Goal: Transaction & Acquisition: Register for event/course

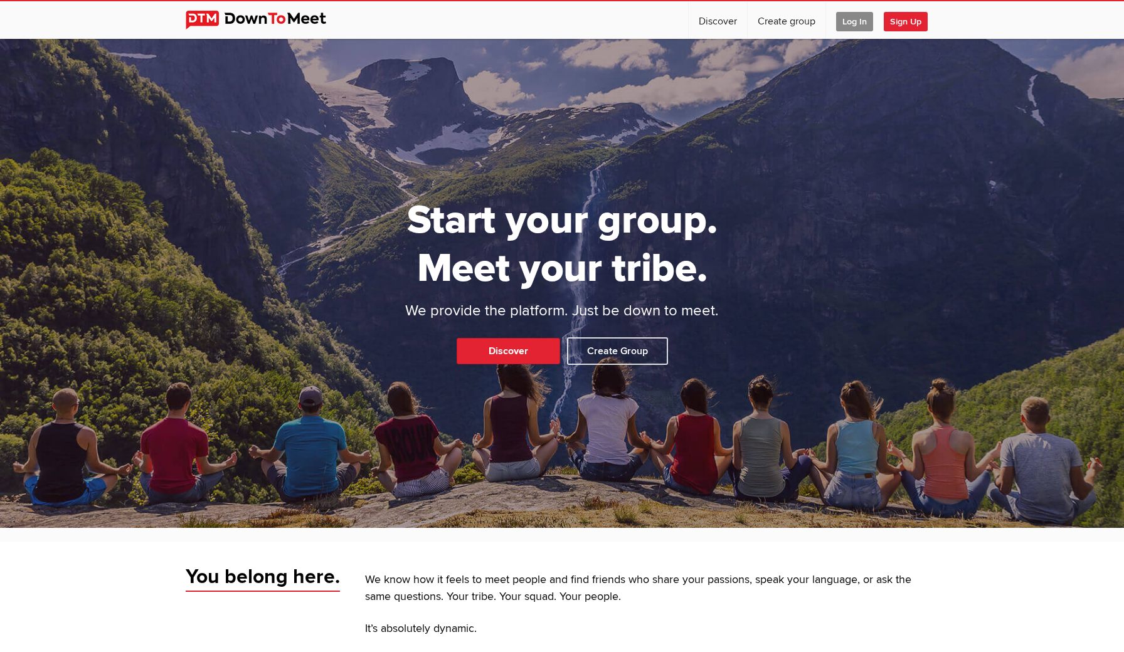
click at [850, 23] on span "Log In" at bounding box center [854, 21] width 37 height 19
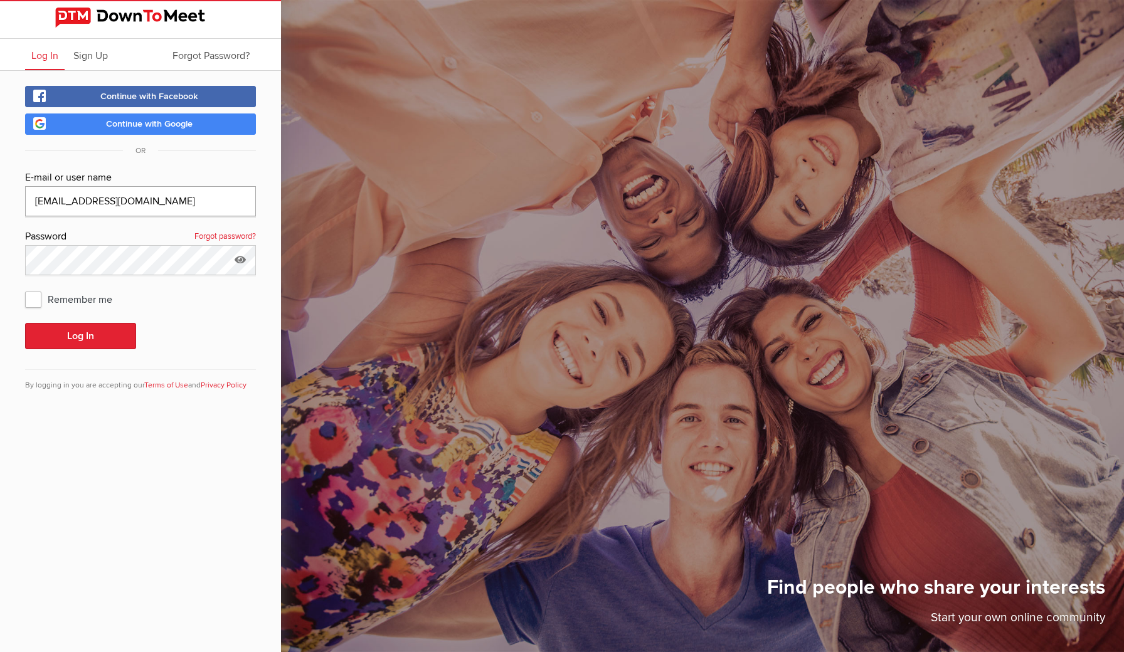
type input "[EMAIL_ADDRESS][DOMAIN_NAME]"
click at [8, 177] on div "Continue with Facebook Continue with Google OR E-mail or user name [EMAIL_ADDRE…" at bounding box center [140, 246] width 281 height 351
click at [81, 340] on button "Log In" at bounding box center [80, 336] width 111 height 26
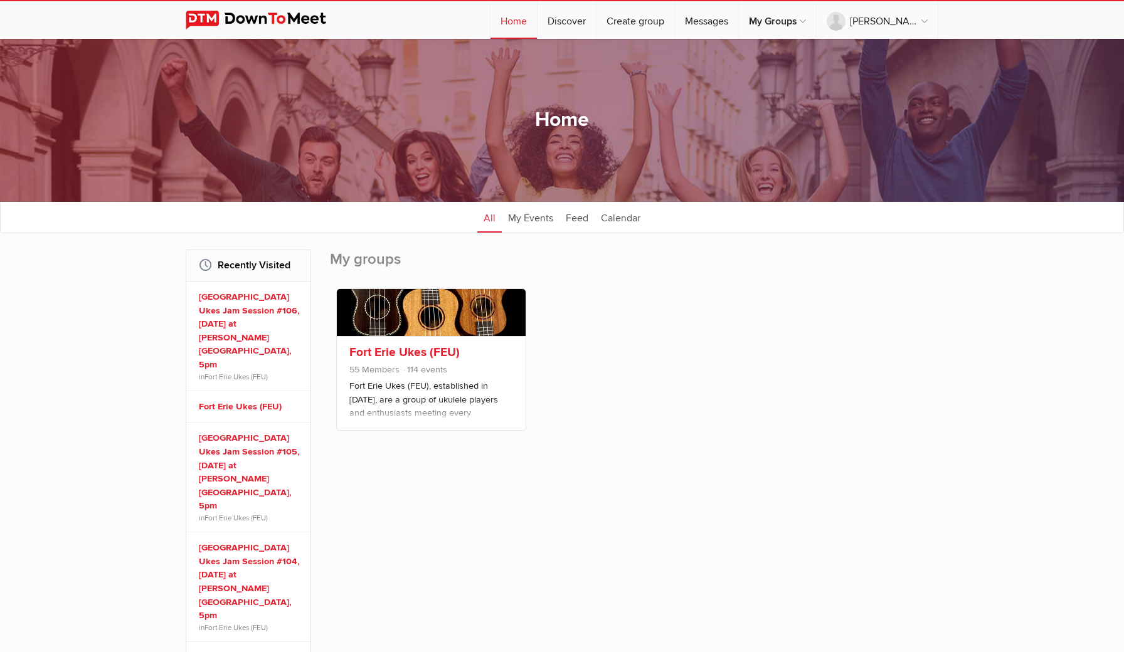
click at [385, 351] on link "Fort Erie Ukes (FEU)" at bounding box center [404, 352] width 110 height 15
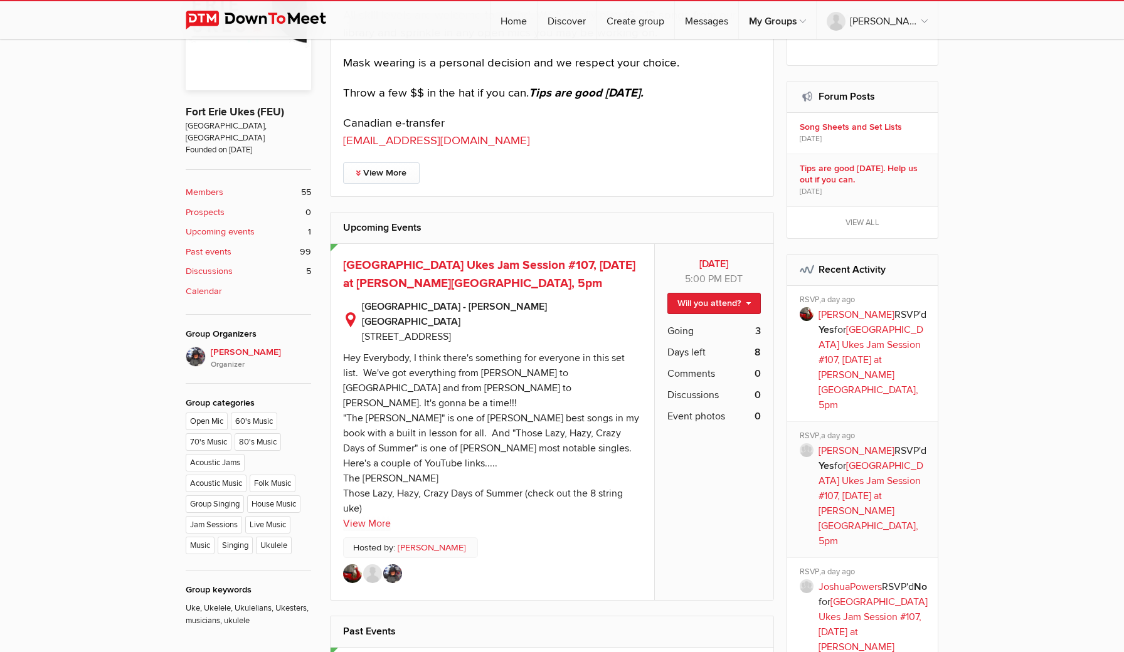
scroll to position [444, 0]
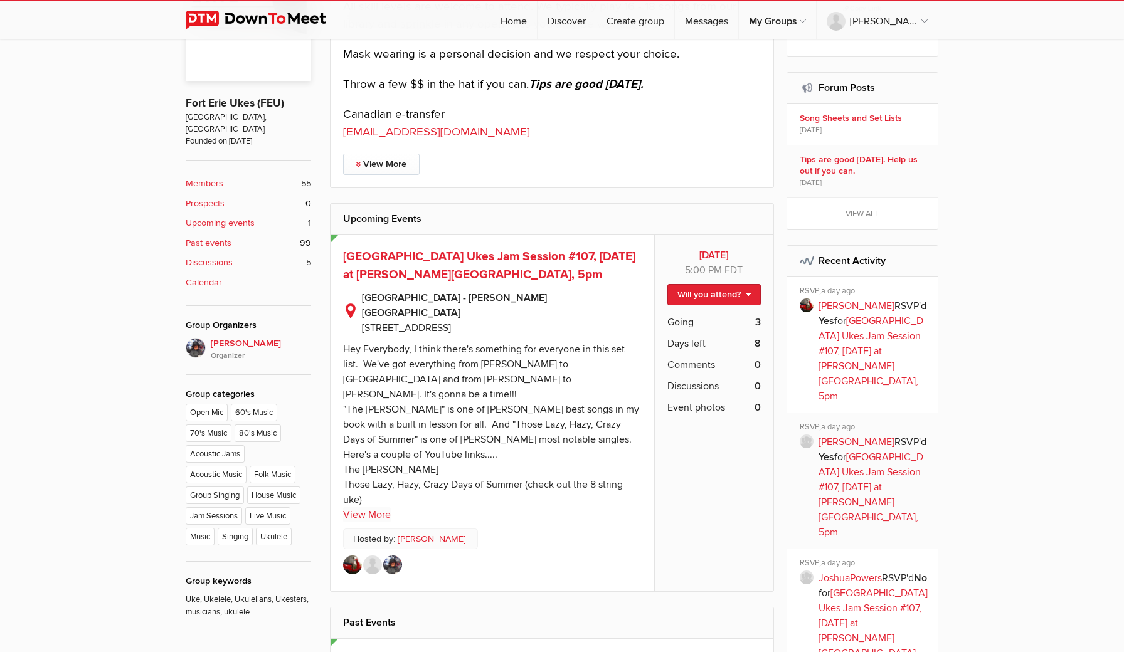
click at [378, 508] on link "View More" at bounding box center [367, 515] width 48 height 15
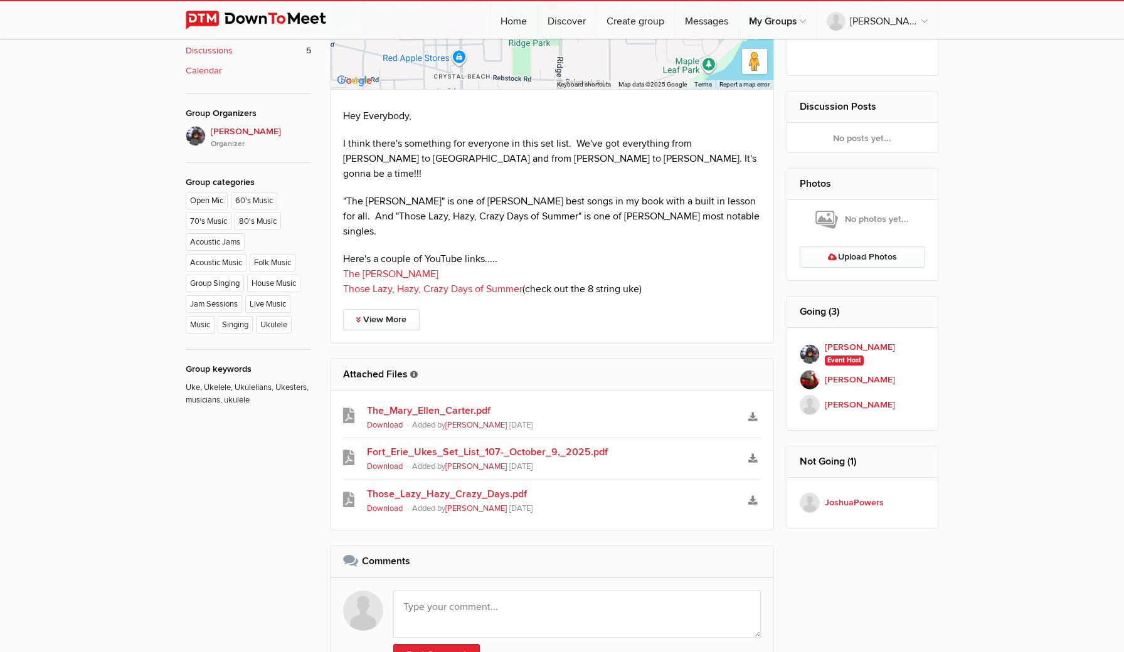
scroll to position [658, 0]
click at [349, 407] on icon at bounding box center [348, 414] width 11 height 15
click at [754, 453] on icon "Download" at bounding box center [752, 457] width 9 height 9
click at [423, 486] on link "Those_Lazy_Hazy_Crazy_Days.pdf" at bounding box center [552, 493] width 370 height 15
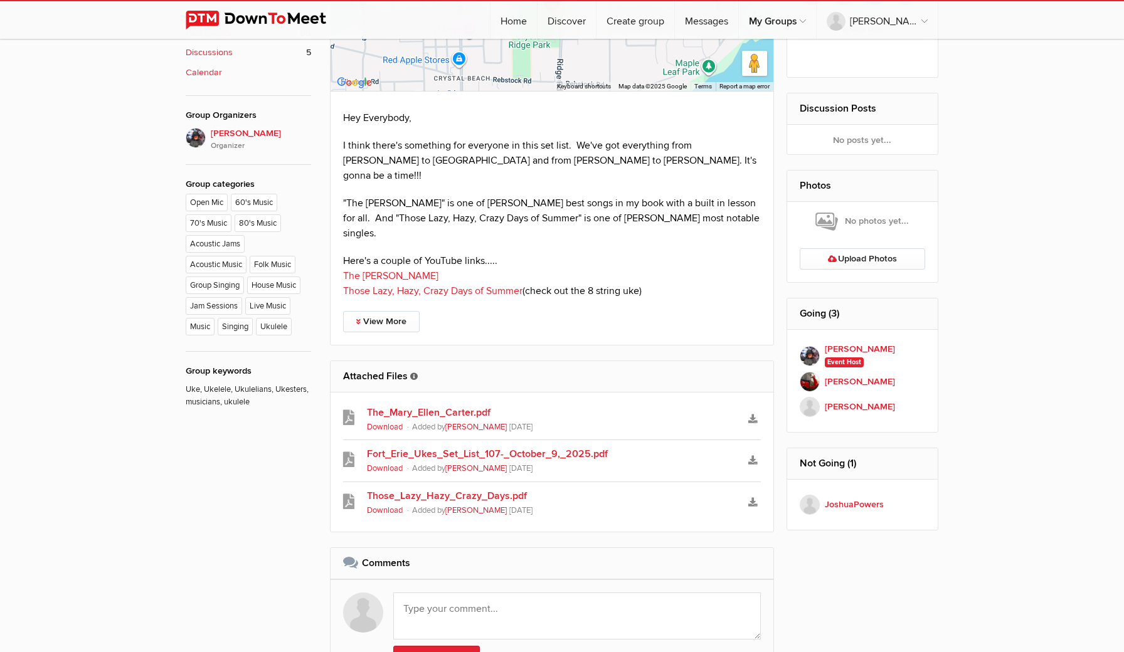
scroll to position [654, 0]
click at [397, 270] on link "The [PERSON_NAME]" at bounding box center [390, 276] width 95 height 13
click at [399, 285] on link "Those Lazy, Hazy, Crazy Days of Summer" at bounding box center [432, 291] width 179 height 13
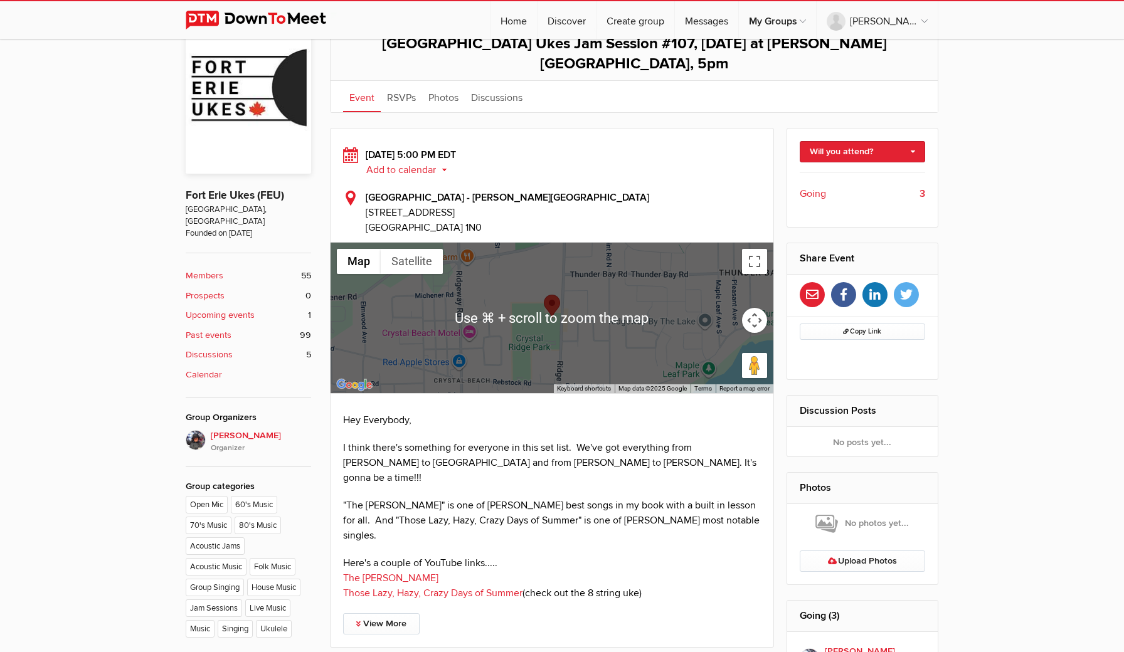
scroll to position [359, 0]
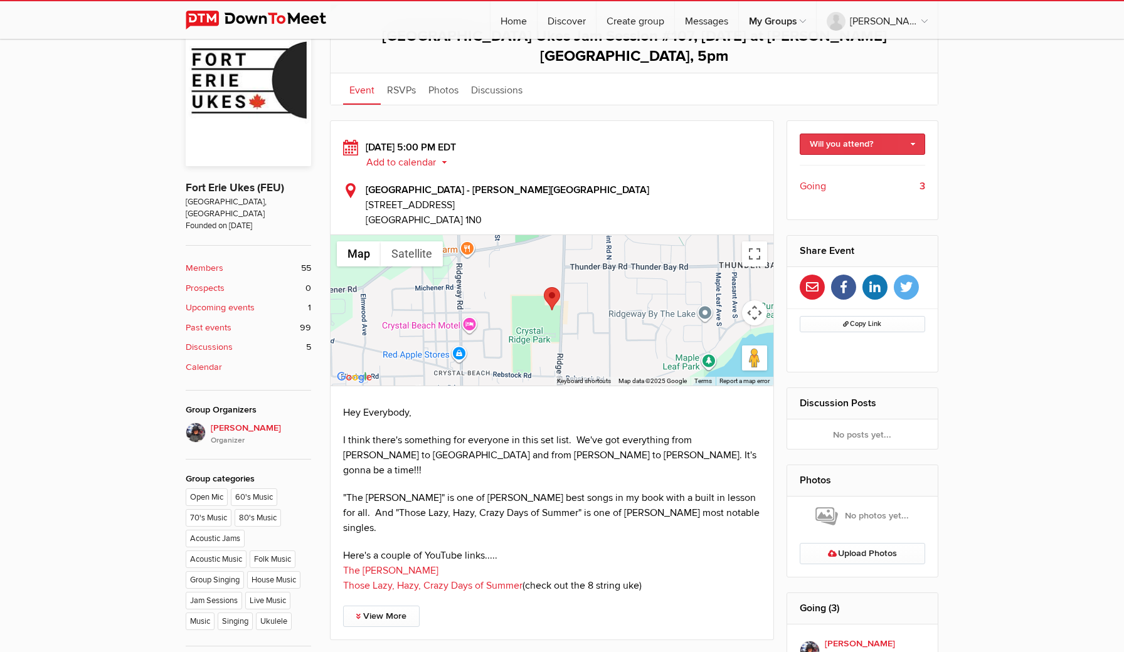
click at [916, 134] on link "Will you attend?" at bounding box center [863, 144] width 126 height 21
click at [831, 162] on link "I'm going" at bounding box center [863, 171] width 125 height 19
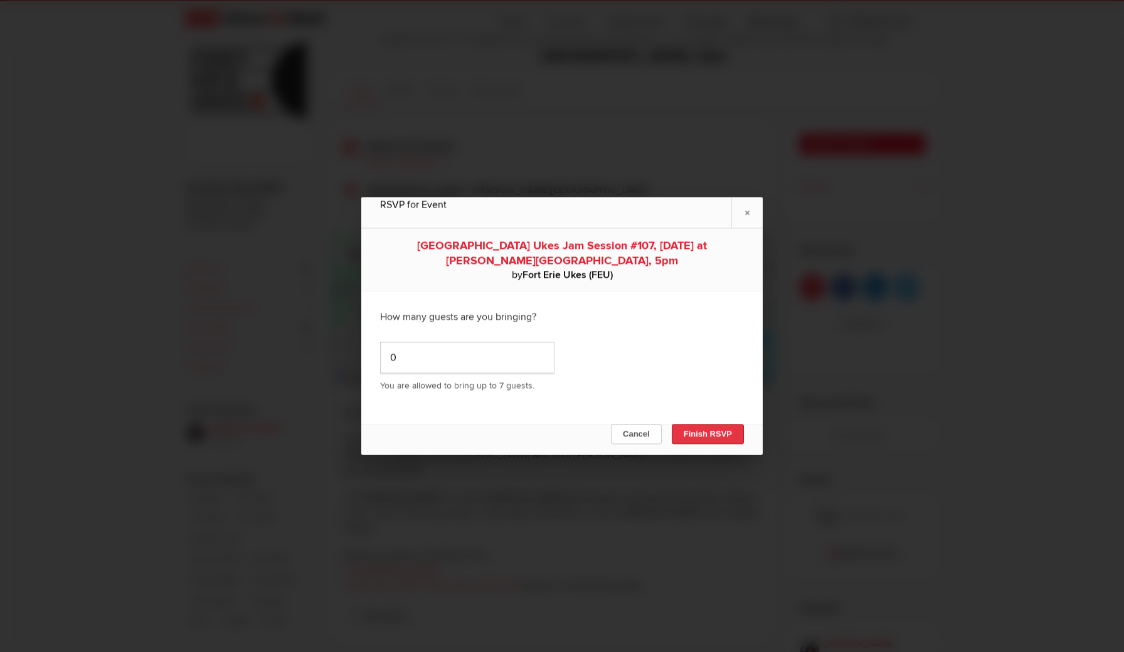
click at [701, 431] on button "Finish RSVP" at bounding box center [708, 435] width 72 height 20
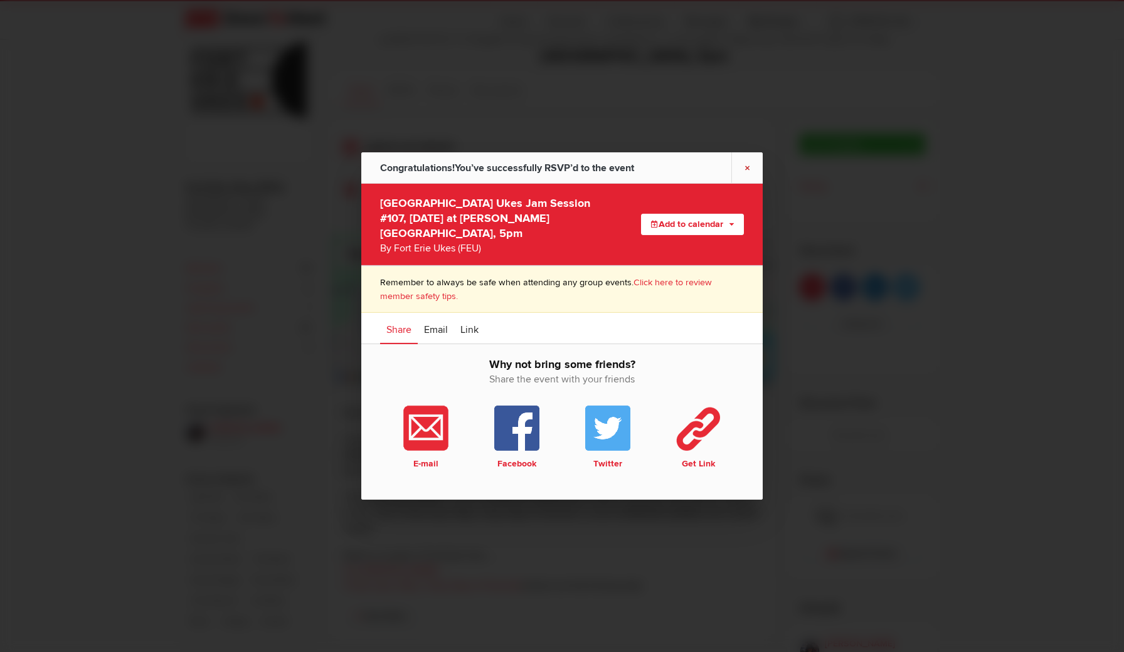
click at [748, 175] on link "×" at bounding box center [747, 167] width 31 height 31
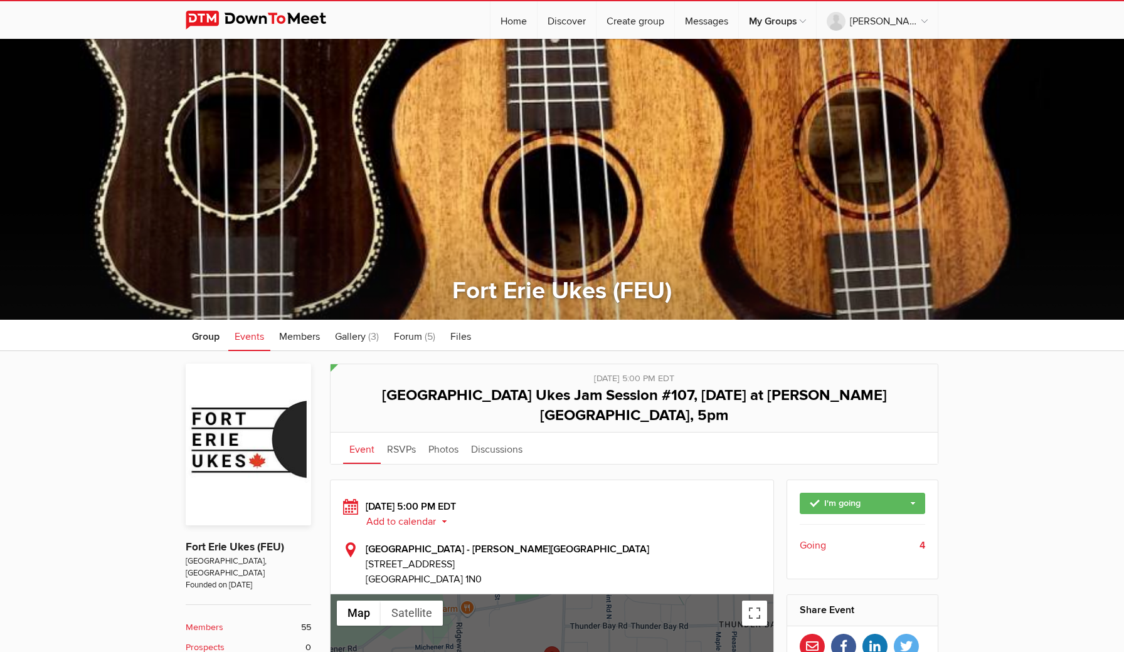
scroll to position [0, 0]
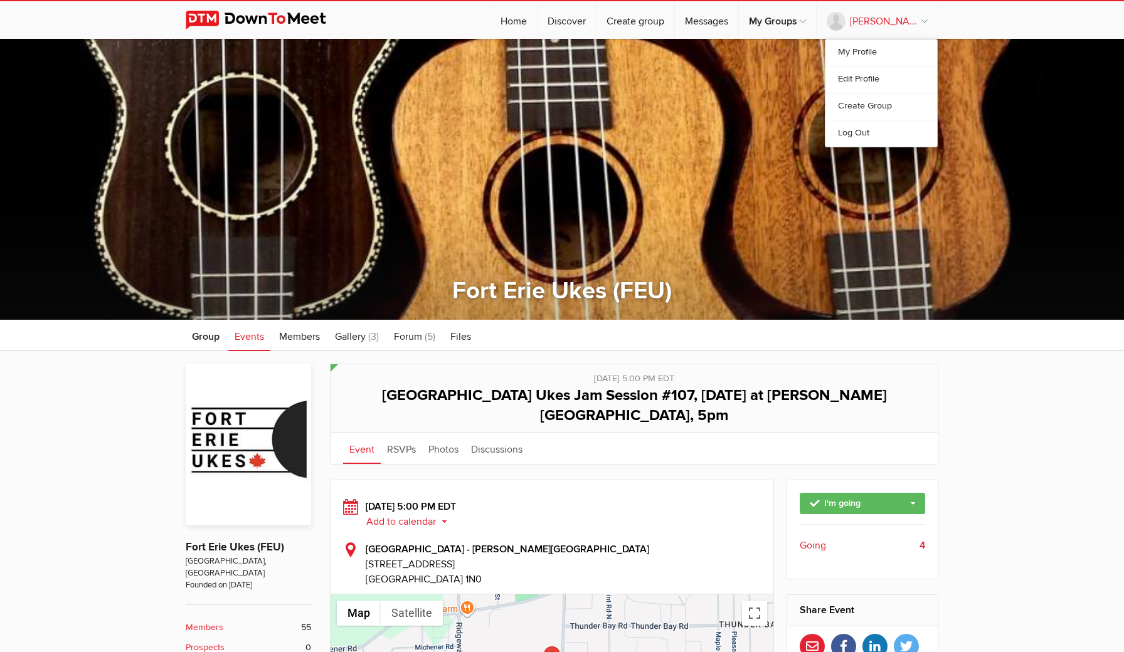
click at [902, 16] on link "[PERSON_NAME]" at bounding box center [877, 20] width 121 height 38
click at [856, 132] on link "Log Out" at bounding box center [882, 133] width 112 height 27
